Goal: Task Accomplishment & Management: Complete application form

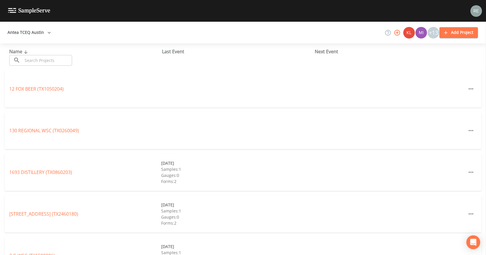
click at [31, 56] on input "text" at bounding box center [47, 60] width 49 height 11
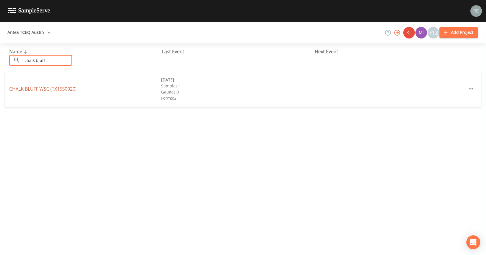
type input "chalk bluff"
click at [45, 88] on link "CHALK BLUFF WSC (TX1550020)" at bounding box center [42, 89] width 67 height 6
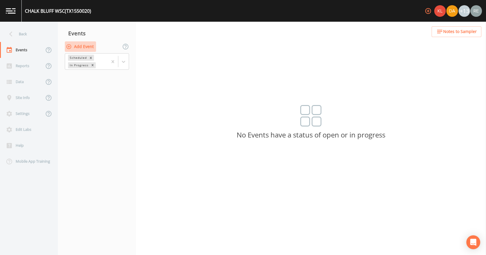
click at [80, 49] on button "Add Event" at bounding box center [80, 46] width 31 height 11
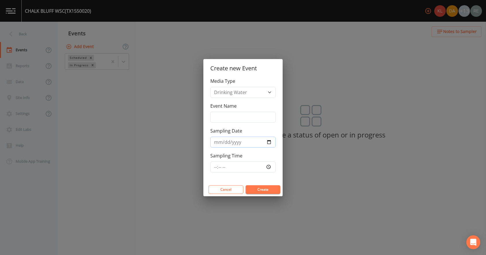
click at [268, 142] on input "Sampling Date" at bounding box center [242, 141] width 65 height 11
type input "[DATE]"
drag, startPoint x: 264, startPoint y: 188, endPoint x: 245, endPoint y: 180, distance: 20.2
click at [263, 188] on button "Create" at bounding box center [263, 189] width 35 height 9
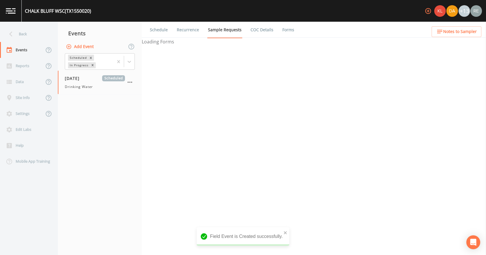
click at [79, 82] on div "[DATE] Scheduled Drinking Water" at bounding box center [95, 82] width 60 height 14
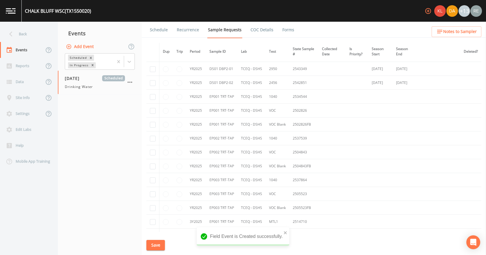
scroll to position [202, 0]
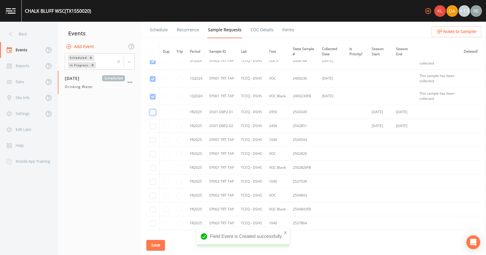
click at [152, 112] on input "checkbox" at bounding box center [153, 112] width 6 height 6
checkbox input "true"
click at [152, 127] on input "checkbox" at bounding box center [153, 126] width 6 height 6
checkbox input "true"
click at [151, 140] on input "checkbox" at bounding box center [153, 140] width 6 height 6
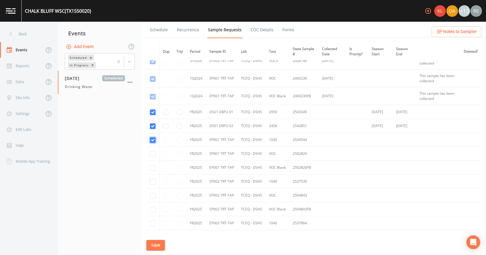
checkbox input "true"
click at [152, 153] on input "checkbox" at bounding box center [153, 154] width 6 height 6
checkbox input "true"
click at [154, 169] on input "checkbox" at bounding box center [153, 168] width 6 height 6
checkbox input "true"
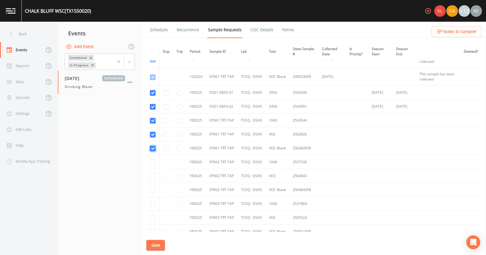
scroll to position [231, 0]
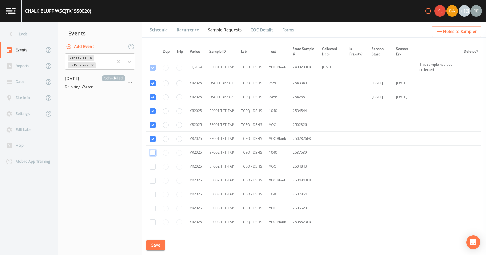
click at [153, 153] on input "checkbox" at bounding box center [153, 153] width 6 height 6
checkbox input "true"
click at [153, 166] on input "checkbox" at bounding box center [153, 167] width 6 height 6
checkbox input "true"
click at [153, 178] on input "checkbox" at bounding box center [153, 181] width 6 height 6
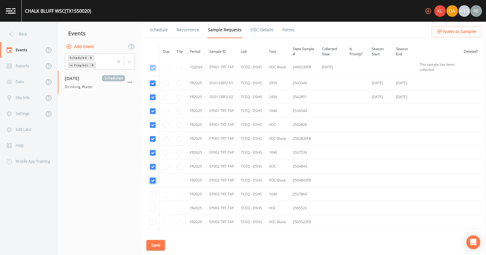
checkbox input "true"
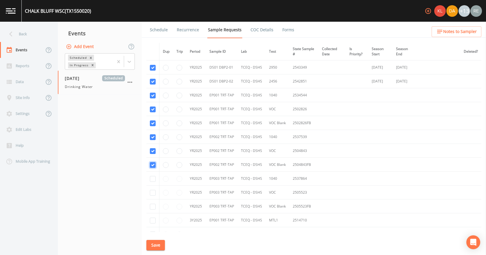
scroll to position [260, 0]
click at [156, 169] on td at bounding box center [152, 165] width 13 height 14
click at [154, 167] on input "checkbox" at bounding box center [153, 166] width 6 height 6
checkbox input "true"
click at [154, 179] on input "checkbox" at bounding box center [153, 179] width 6 height 6
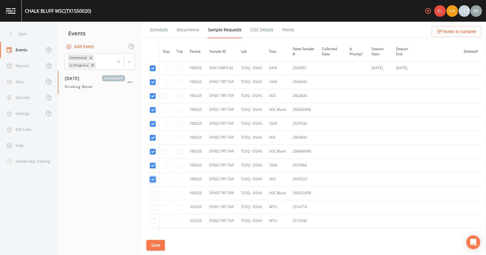
checkbox input "true"
click at [152, 191] on input "checkbox" at bounding box center [153, 193] width 6 height 6
checkbox input "true"
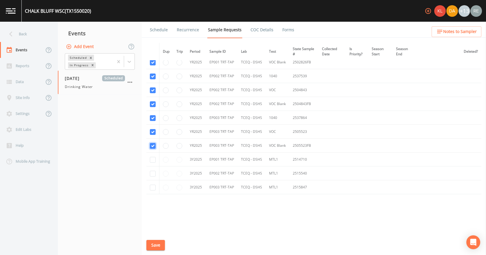
scroll to position [316, 0]
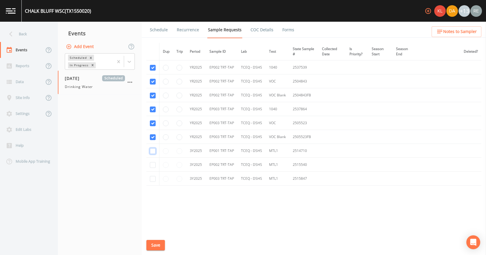
click at [152, 150] on input "checkbox" at bounding box center [153, 151] width 6 height 6
checkbox input "true"
click at [152, 166] on input "checkbox" at bounding box center [153, 165] width 6 height 6
checkbox input "true"
click at [153, 178] on input "checkbox" at bounding box center [153, 179] width 6 height 6
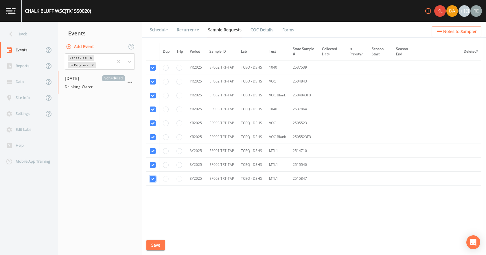
checkbox input "true"
click at [156, 246] on button "Save" at bounding box center [155, 245] width 19 height 11
click at [163, 30] on link "Schedule" at bounding box center [159, 30] width 20 height 16
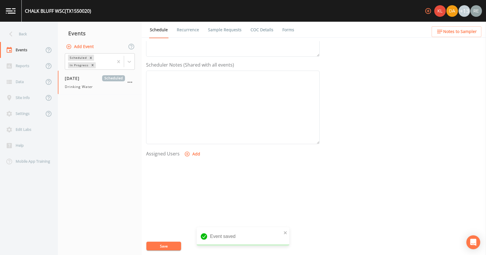
scroll to position [153, 0]
click at [194, 141] on button "Add" at bounding box center [192, 142] width 19 height 11
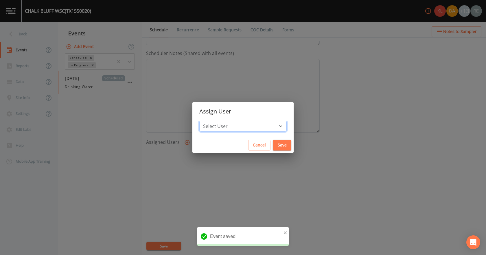
click at [230, 127] on select "Select User [PERSON_NAME] [PERSON_NAME] [PERSON_NAME] [PERSON_NAME] [PERSON_NAM…" at bounding box center [242, 126] width 87 height 11
select select "cda467bf-2385-465e-b0d0-2ef008f7967e"
click at [217, 121] on select "Select User [PERSON_NAME] [PERSON_NAME] [PERSON_NAME] [PERSON_NAME] [PERSON_NAM…" at bounding box center [242, 126] width 87 height 11
click at [273, 142] on button "Save" at bounding box center [282, 145] width 19 height 11
select select
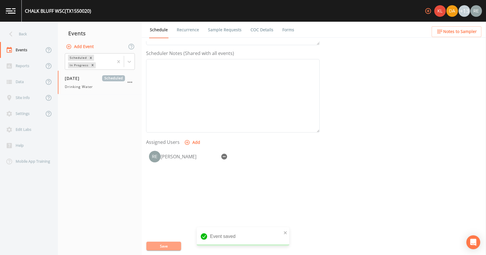
click at [174, 242] on button "Save" at bounding box center [163, 245] width 35 height 9
click at [19, 36] on div "Back" at bounding box center [26, 34] width 52 height 16
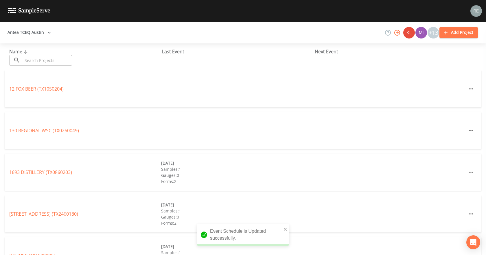
click at [41, 64] on input "text" at bounding box center [47, 60] width 49 height 11
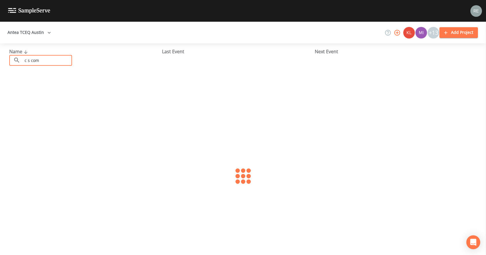
click at [28, 60] on input "c s com" at bounding box center [47, 60] width 49 height 11
drag, startPoint x: 47, startPoint y: 62, endPoint x: 40, endPoint y: 61, distance: 7.6
click at [40, 61] on input "c s com" at bounding box center [47, 60] width 49 height 11
drag, startPoint x: 40, startPoint y: 61, endPoint x: 23, endPoint y: 58, distance: 16.7
click at [23, 58] on input "c s com" at bounding box center [47, 60] width 49 height 11
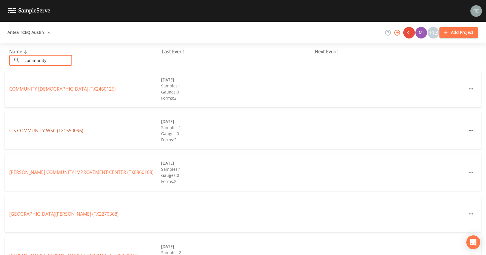
type input "community"
click at [32, 130] on link "C S COMMUNITY WSC (TX1550096)" at bounding box center [46, 130] width 74 height 6
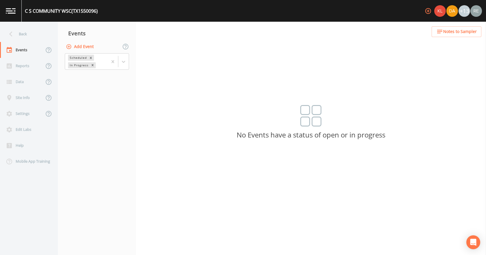
click at [84, 48] on button "Add Event" at bounding box center [80, 46] width 31 height 11
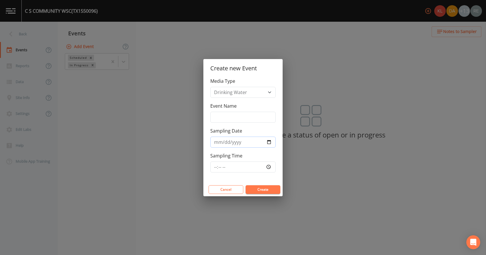
click at [270, 143] on input "Sampling Date" at bounding box center [242, 141] width 65 height 11
type input "[DATE]"
click at [253, 186] on button "Create" at bounding box center [263, 189] width 35 height 9
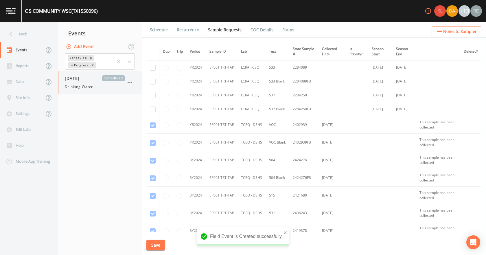
click at [75, 88] on span "Drinking Water" at bounding box center [79, 86] width 28 height 5
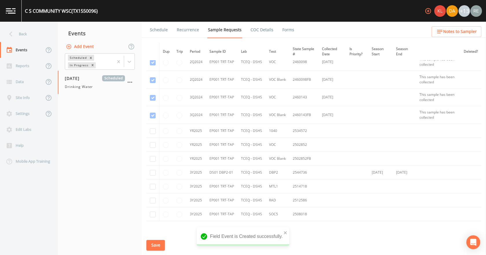
scroll to position [231, 0]
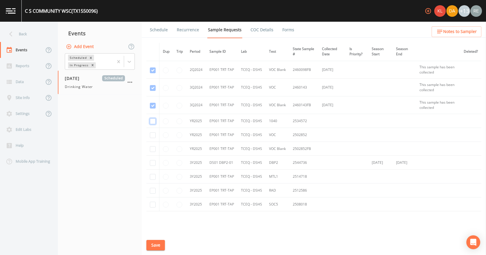
click at [155, 121] on input "checkbox" at bounding box center [153, 121] width 6 height 6
checkbox input "true"
click at [154, 134] on input "checkbox" at bounding box center [153, 135] width 6 height 6
checkbox input "true"
click at [152, 148] on input "checkbox" at bounding box center [153, 149] width 6 height 6
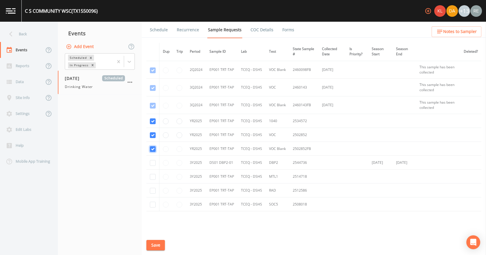
checkbox input "true"
click at [153, 163] on input "checkbox" at bounding box center [153, 163] width 6 height 6
checkbox input "true"
click at [152, 174] on input "checkbox" at bounding box center [153, 177] width 6 height 6
checkbox input "true"
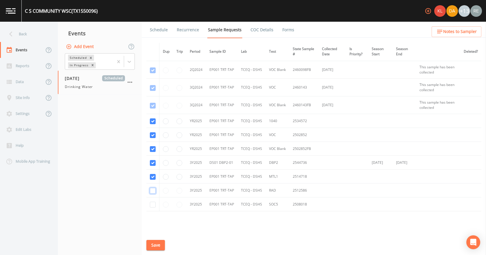
click at [153, 189] on input "checkbox" at bounding box center [153, 191] width 6 height 6
checkbox input "true"
click at [152, 206] on input "checkbox" at bounding box center [153, 205] width 6 height 6
checkbox input "true"
click at [180, 204] on input "radio" at bounding box center [179, 205] width 6 height 6
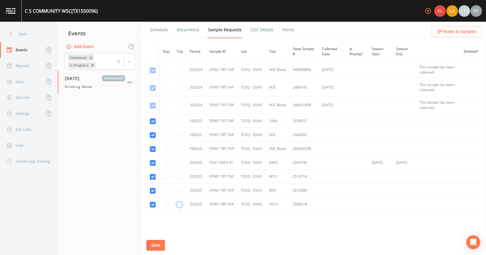
radio input "true"
click at [159, 240] on button "Save" at bounding box center [155, 245] width 19 height 11
click at [158, 244] on button "Save" at bounding box center [155, 245] width 19 height 11
click at [160, 30] on link "Schedule" at bounding box center [159, 30] width 20 height 16
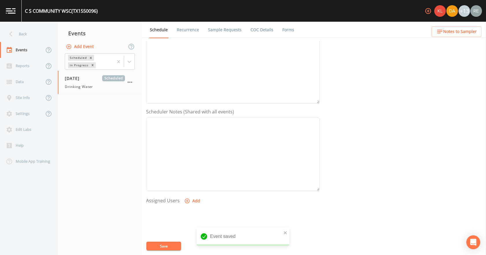
scroll to position [153, 0]
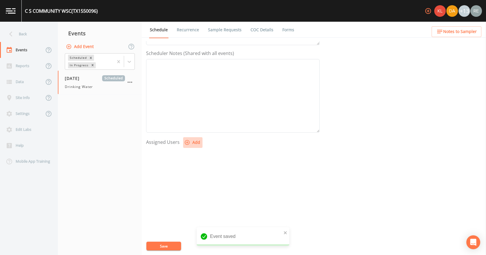
click at [185, 142] on icon "button" at bounding box center [187, 142] width 6 height 6
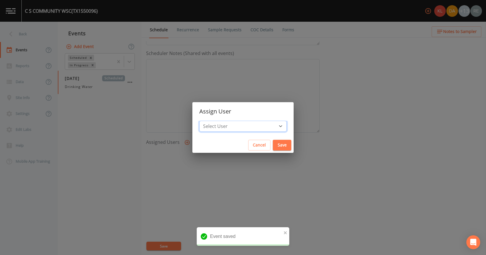
drag, startPoint x: 231, startPoint y: 127, endPoint x: 233, endPoint y: 123, distance: 4.4
click at [231, 127] on select "Select User [PERSON_NAME] [PERSON_NAME] [PERSON_NAME] [PERSON_NAME] [PERSON_NAM…" at bounding box center [242, 126] width 87 height 11
select select "cda467bf-2385-465e-b0d0-2ef008f7967e"
click at [217, 121] on select "Select User [PERSON_NAME] [PERSON_NAME] [PERSON_NAME] [PERSON_NAME] [PERSON_NAM…" at bounding box center [242, 126] width 87 height 11
drag, startPoint x: 263, startPoint y: 144, endPoint x: 256, endPoint y: 148, distance: 8.3
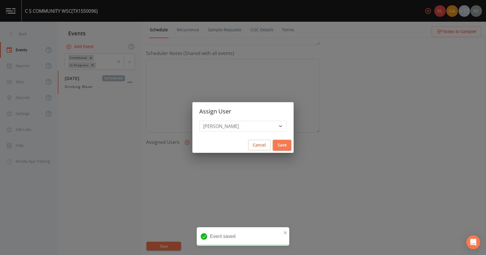
click at [273, 144] on button "Save" at bounding box center [282, 145] width 19 height 11
select select
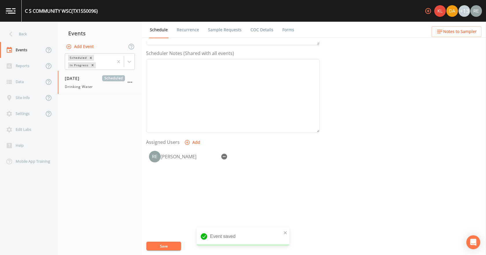
click at [169, 247] on button "Save" at bounding box center [163, 245] width 35 height 9
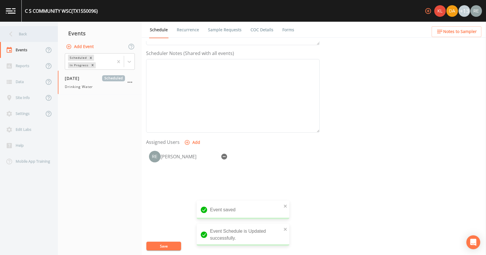
click at [16, 37] on div "Back" at bounding box center [26, 34] width 52 height 16
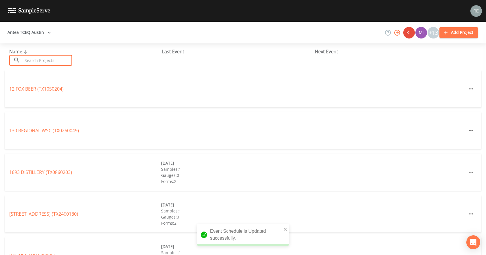
click at [37, 59] on input "text" at bounding box center [47, 60] width 49 height 11
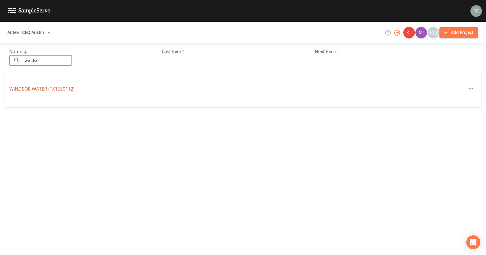
type input "windsor"
click at [44, 86] on link "[GEOGRAPHIC_DATA] (TX1550112)" at bounding box center [41, 89] width 65 height 6
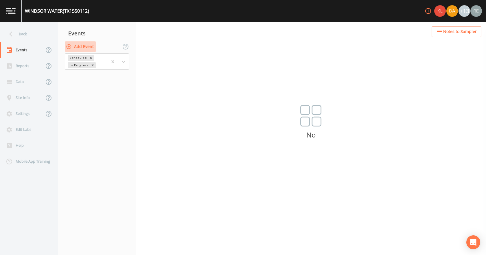
click at [86, 45] on button "Add Event" at bounding box center [80, 46] width 31 height 11
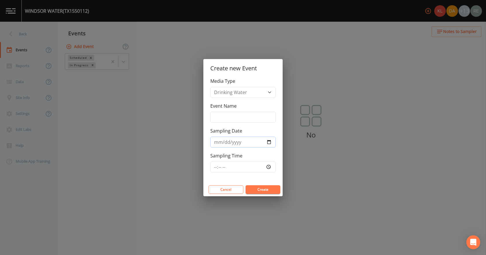
click at [269, 139] on input "Sampling Date" at bounding box center [242, 141] width 65 height 11
click at [269, 141] on input "Sampling Date" at bounding box center [242, 141] width 65 height 11
type input "[DATE]"
click at [253, 189] on button "Create" at bounding box center [263, 189] width 35 height 9
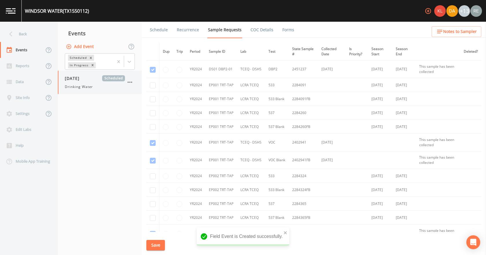
click at [83, 83] on div "[DATE] Scheduled Drinking Water" at bounding box center [95, 82] width 60 height 14
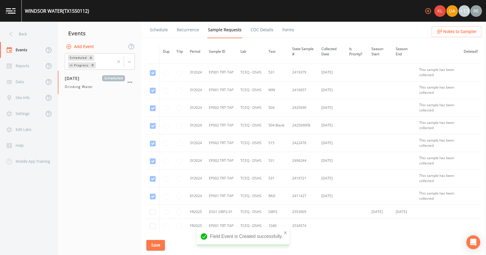
scroll to position [318, 0]
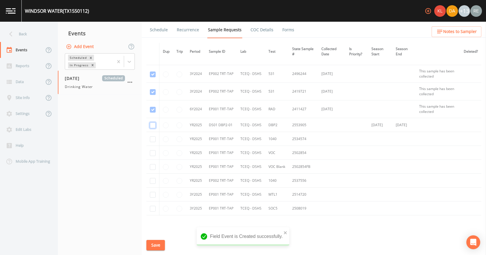
click at [153, 125] on input "checkbox" at bounding box center [153, 125] width 6 height 6
checkbox input "true"
click at [155, 140] on input "checkbox" at bounding box center [153, 139] width 6 height 6
checkbox input "true"
click at [152, 154] on input "checkbox" at bounding box center [153, 153] width 6 height 6
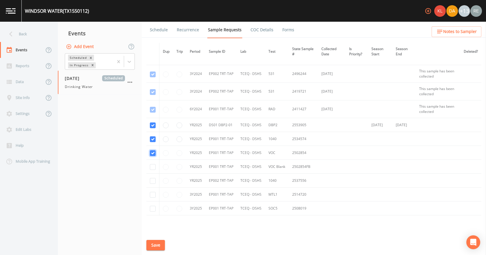
checkbox input "true"
click at [154, 167] on input "checkbox" at bounding box center [153, 167] width 6 height 6
checkbox input "true"
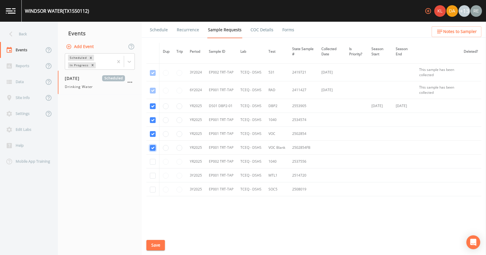
scroll to position [347, 0]
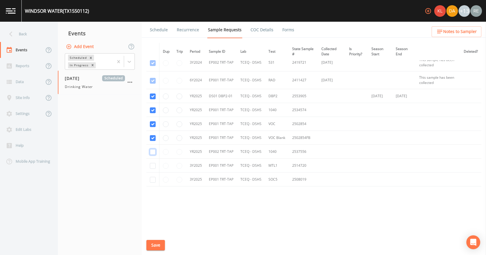
click at [155, 150] on input "checkbox" at bounding box center [153, 152] width 6 height 6
checkbox input "true"
click at [152, 165] on input "checkbox" at bounding box center [153, 166] width 6 height 6
checkbox input "true"
click at [153, 179] on input "checkbox" at bounding box center [153, 180] width 6 height 6
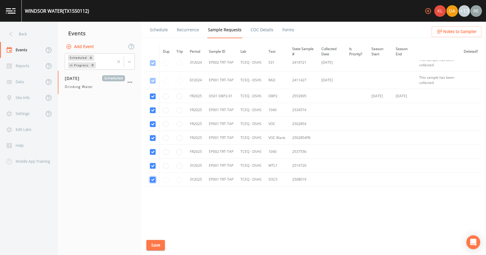
checkbox input "true"
click at [162, 243] on button "Save" at bounding box center [155, 245] width 19 height 11
click at [156, 30] on link "Schedule" at bounding box center [159, 30] width 20 height 16
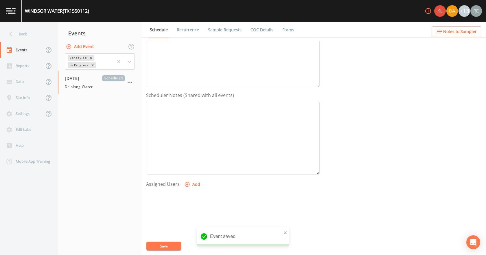
scroll to position [116, 0]
click at [189, 179] on icon "button" at bounding box center [187, 180] width 6 height 6
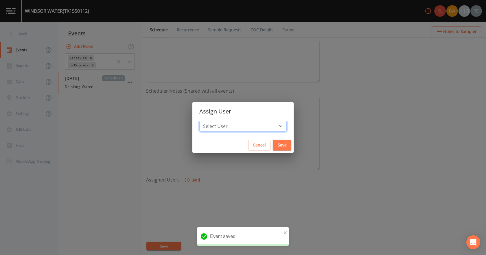
click at [223, 129] on select "Select User [PERSON_NAME] [PERSON_NAME] [PERSON_NAME] [PERSON_NAME] [PERSON_NAM…" at bounding box center [242, 126] width 87 height 11
select select "cda467bf-2385-465e-b0d0-2ef008f7967e"
click at [217, 121] on select "Select User [PERSON_NAME] [PERSON_NAME] [PERSON_NAME] [PERSON_NAME] [PERSON_NAM…" at bounding box center [242, 126] width 87 height 11
click at [273, 143] on button "Save" at bounding box center [282, 145] width 19 height 11
select select
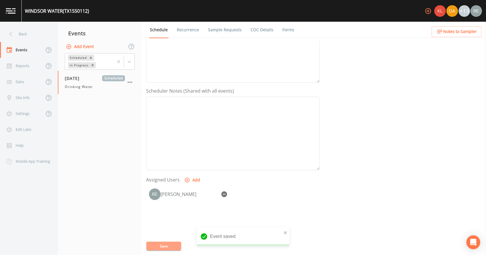
click at [166, 242] on button "Save" at bounding box center [163, 245] width 35 height 9
click at [26, 36] on div "Back" at bounding box center [26, 34] width 52 height 16
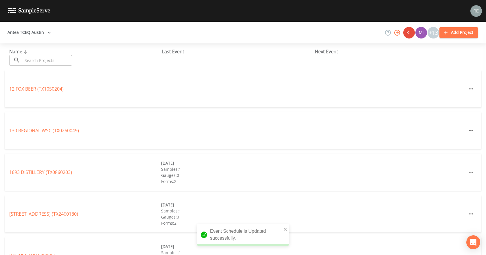
click at [38, 62] on input "text" at bounding box center [47, 60] width 49 height 11
